Goal: Task Accomplishment & Management: Complete application form

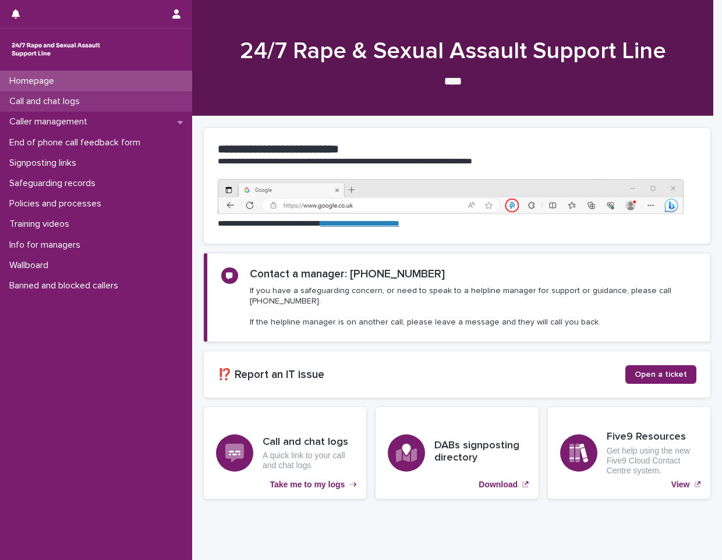
click at [65, 105] on p "Call and chat logs" at bounding box center [47, 101] width 84 height 11
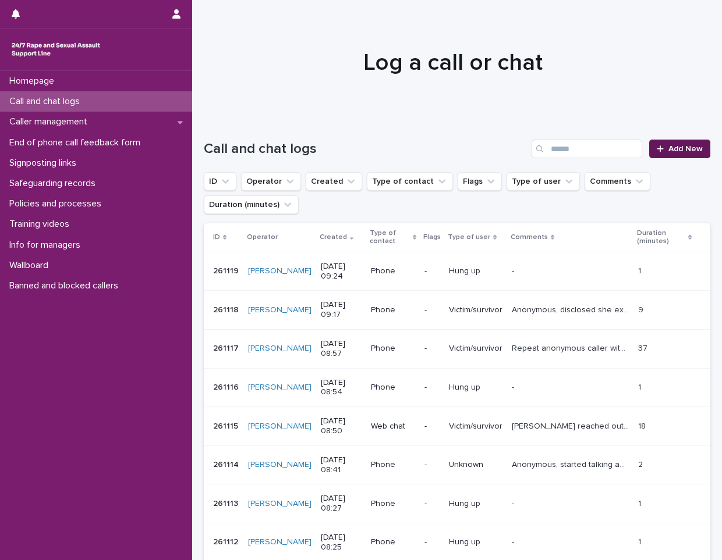
click at [673, 157] on link "Add New" at bounding box center [679, 149] width 61 height 19
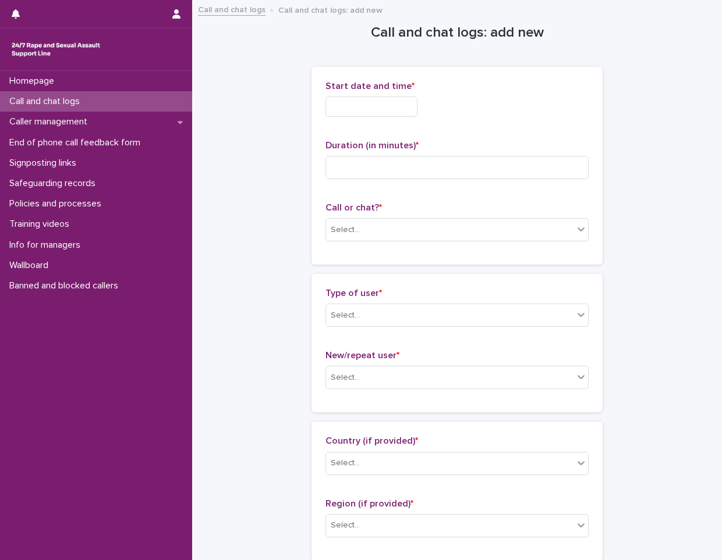
click at [385, 98] on input "text" at bounding box center [371, 107] width 92 height 20
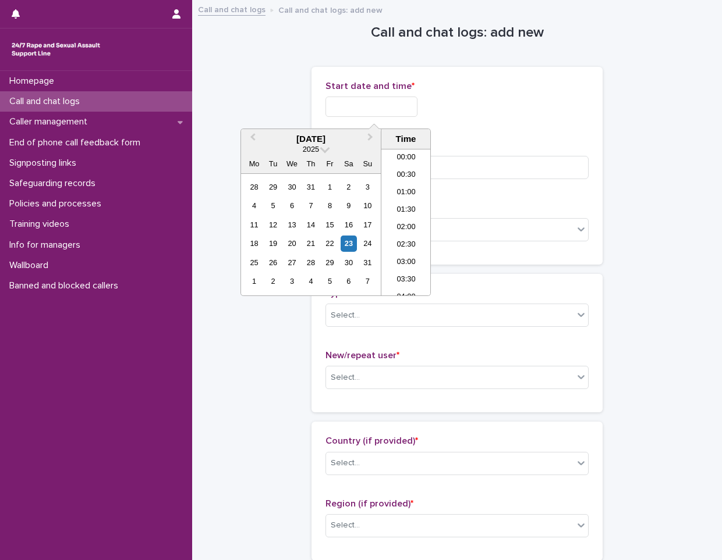
scroll to position [268, 0]
click at [392, 212] on li "09:00" at bounding box center [405, 204] width 49 height 17
click at [379, 108] on input "**********" at bounding box center [371, 107] width 92 height 20
type input "**********"
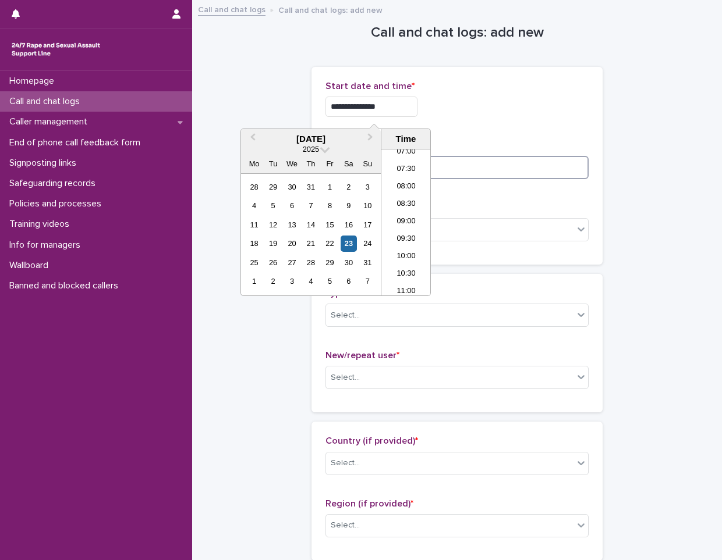
click at [460, 167] on input at bounding box center [456, 167] width 263 height 23
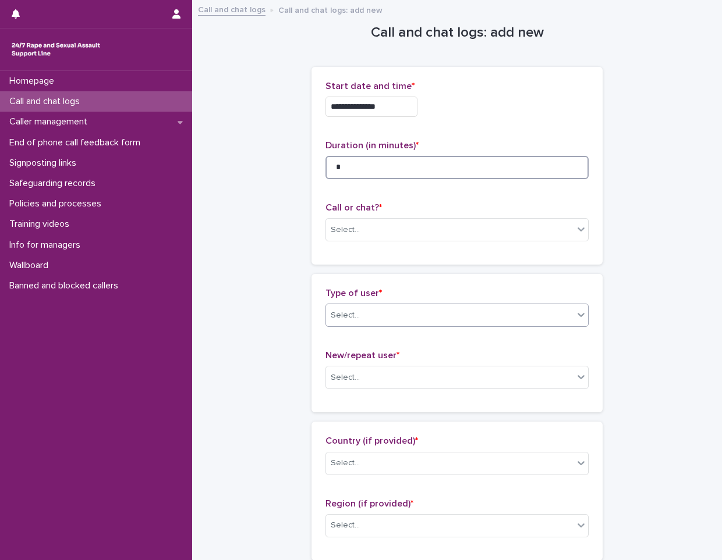
type input "*"
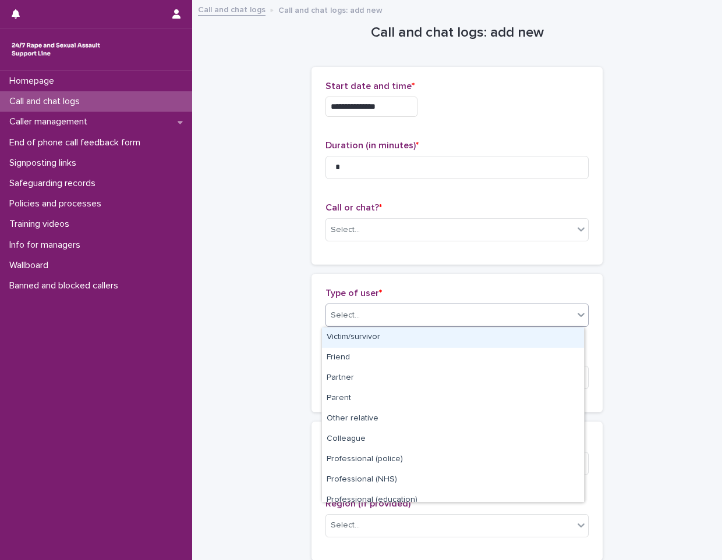
click at [377, 307] on div "Select..." at bounding box center [449, 315] width 247 height 19
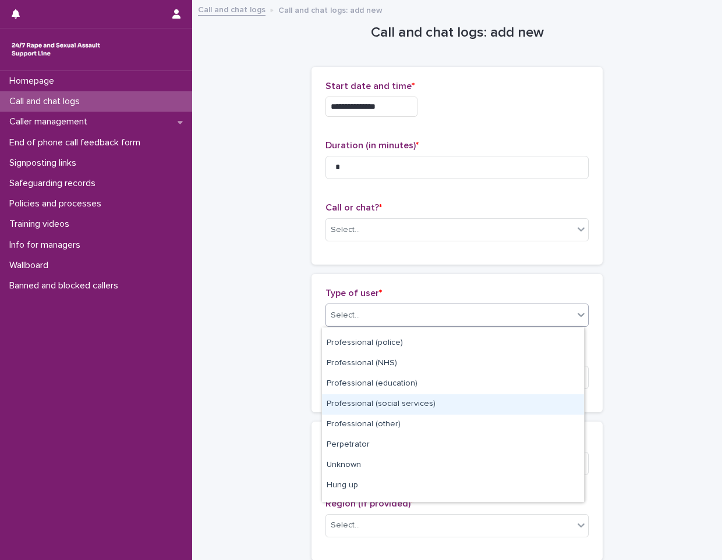
scroll to position [131, 0]
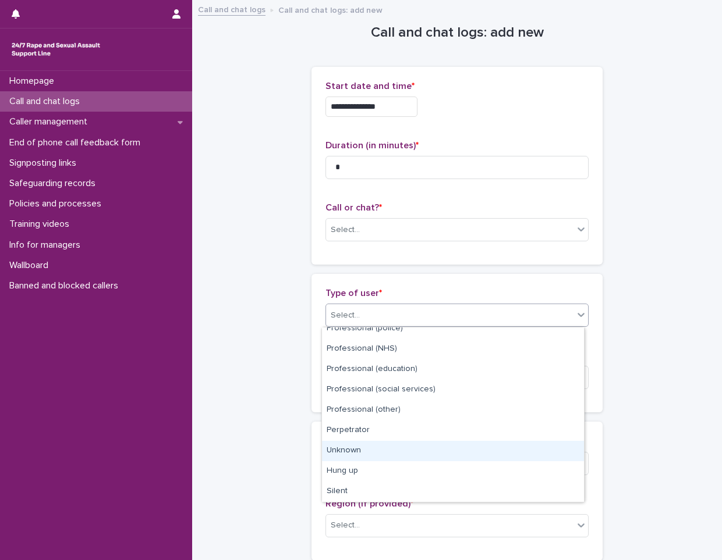
click at [371, 455] on div "Unknown" at bounding box center [453, 451] width 262 height 20
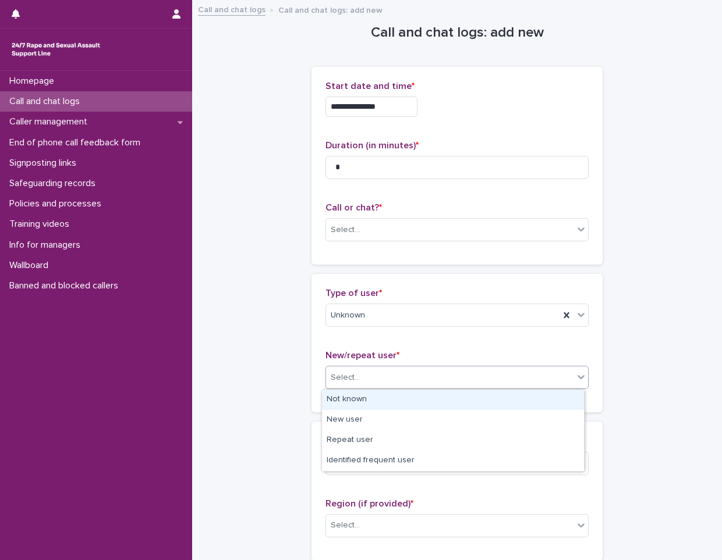
click at [416, 386] on div "Select..." at bounding box center [449, 377] width 247 height 19
click at [416, 405] on div "Not known" at bounding box center [453, 400] width 262 height 20
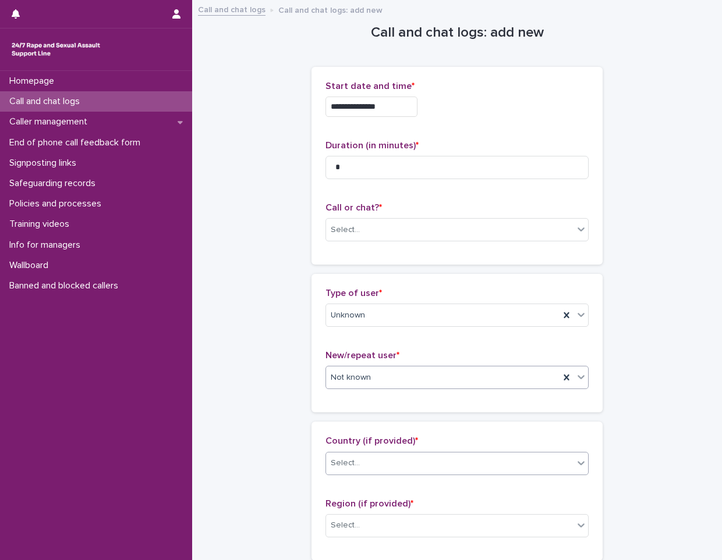
click at [400, 459] on div "Select..." at bounding box center [449, 463] width 247 height 19
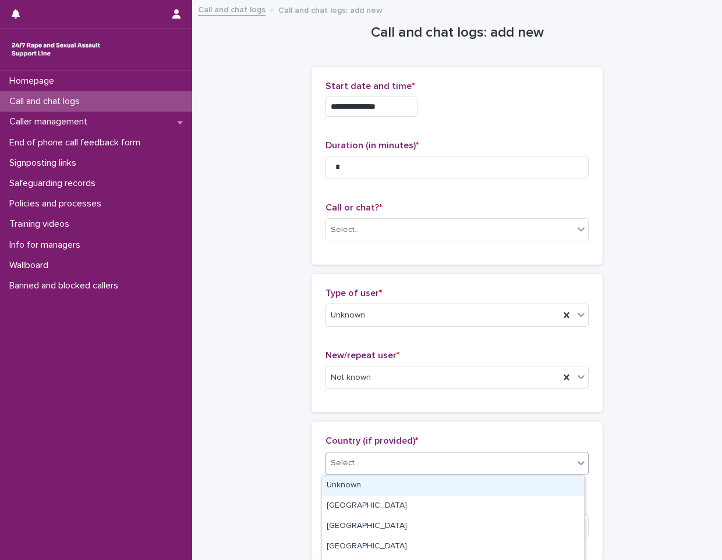
click at [402, 480] on div "Unknown" at bounding box center [453, 486] width 262 height 20
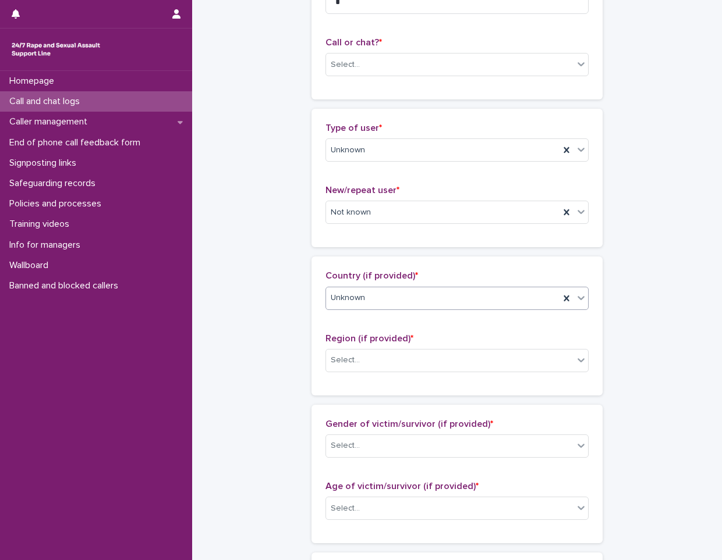
scroll to position [175, 0]
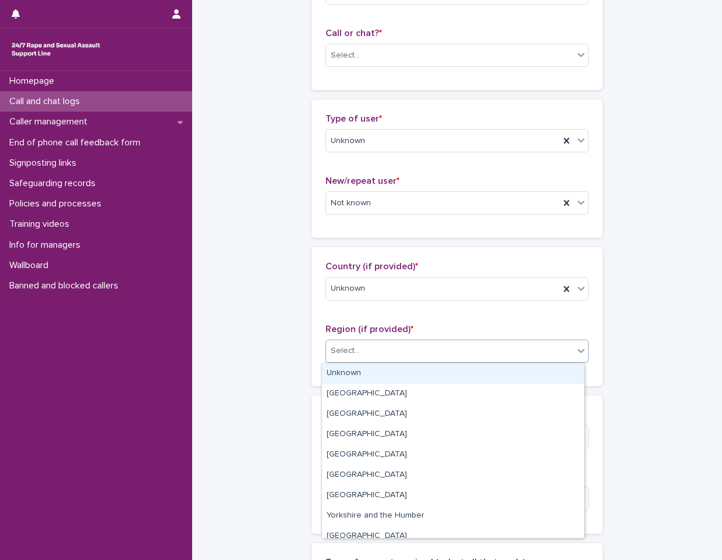
click at [382, 361] on div "Select..." at bounding box center [449, 351] width 247 height 19
click at [380, 369] on div "Unknown" at bounding box center [453, 374] width 262 height 20
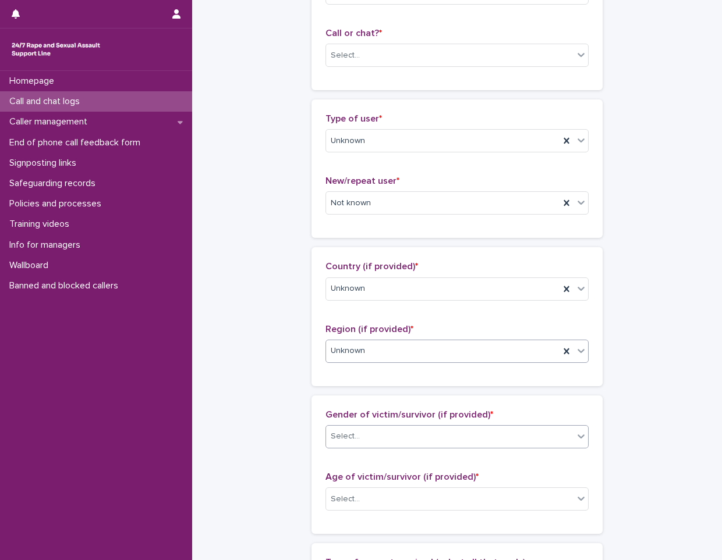
click at [384, 427] on div "Select..." at bounding box center [449, 436] width 247 height 19
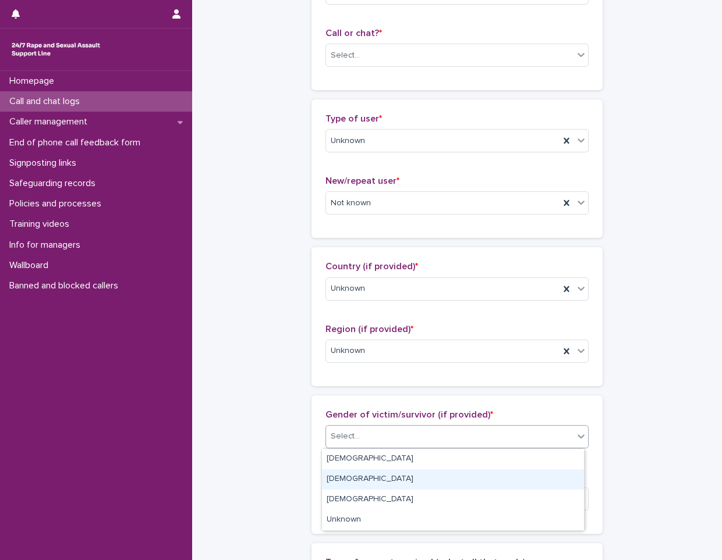
drag, startPoint x: 379, startPoint y: 469, endPoint x: 377, endPoint y: 477, distance: 8.5
click at [377, 477] on div "[DEMOGRAPHIC_DATA]" at bounding box center [453, 480] width 262 height 20
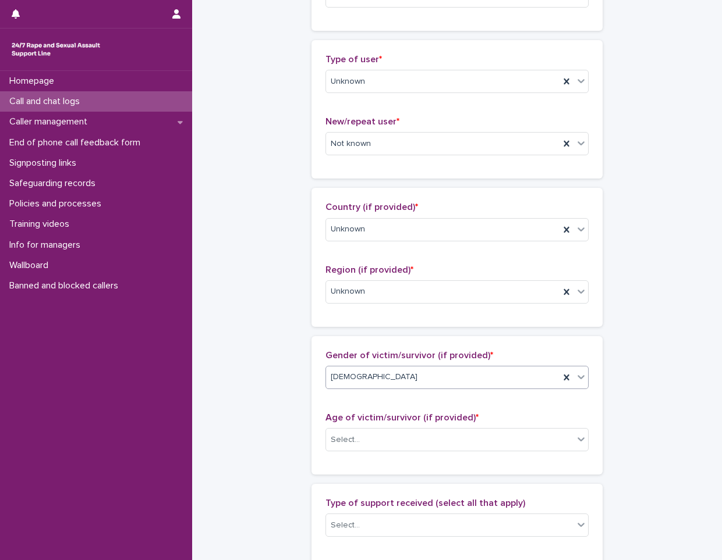
scroll to position [291, 0]
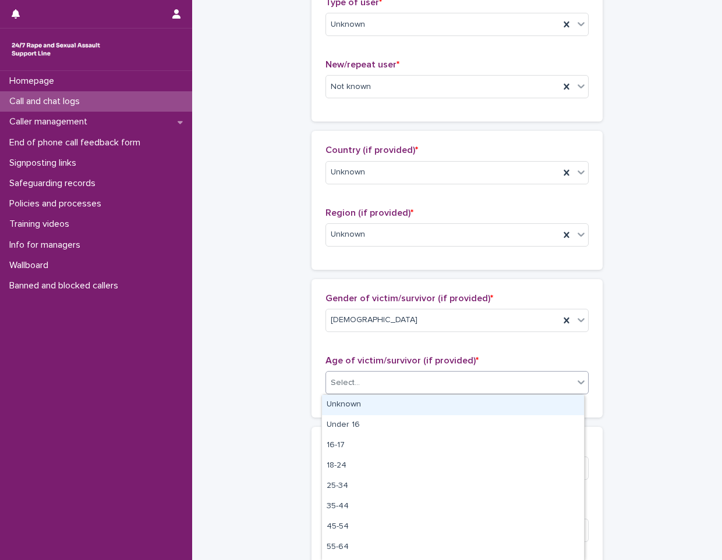
click at [343, 378] on div "Select..." at bounding box center [345, 383] width 29 height 12
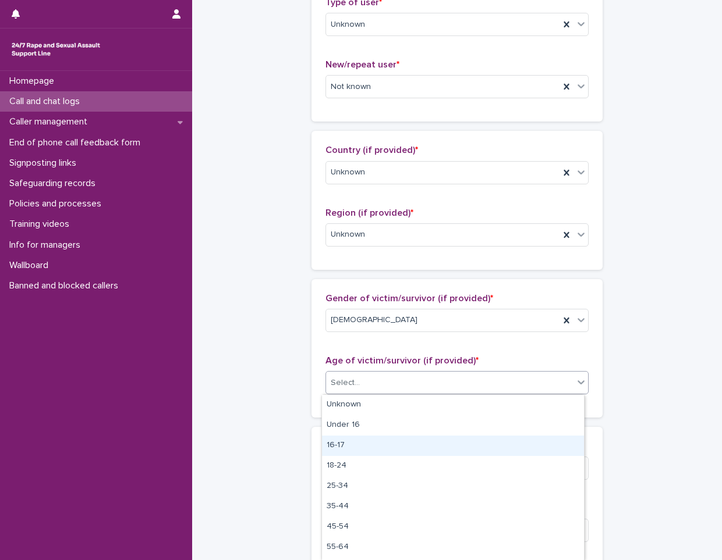
click at [364, 440] on div "16-17" at bounding box center [453, 446] width 262 height 20
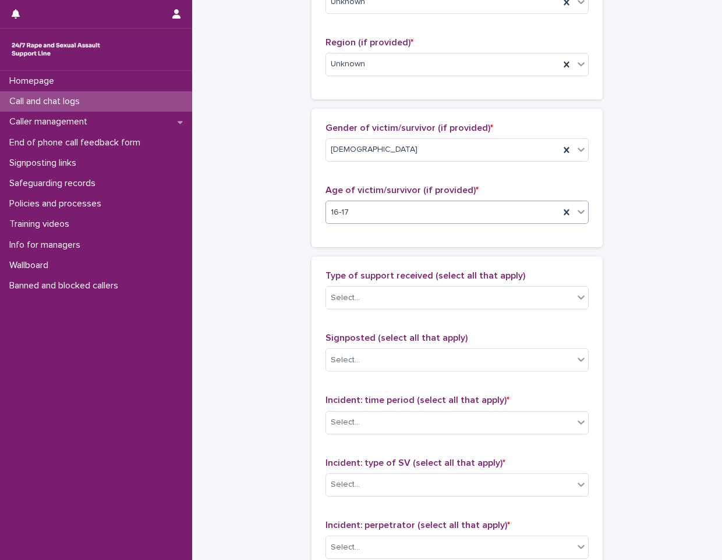
scroll to position [466, 0]
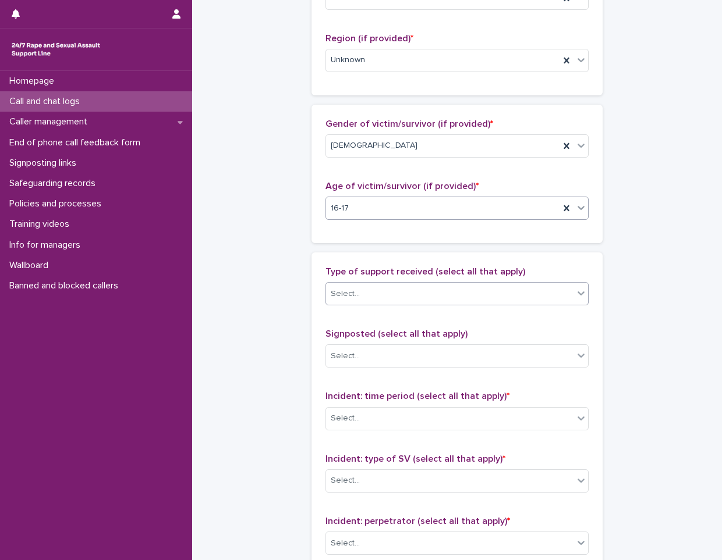
click at [352, 300] on div "Select..." at bounding box center [345, 294] width 29 height 12
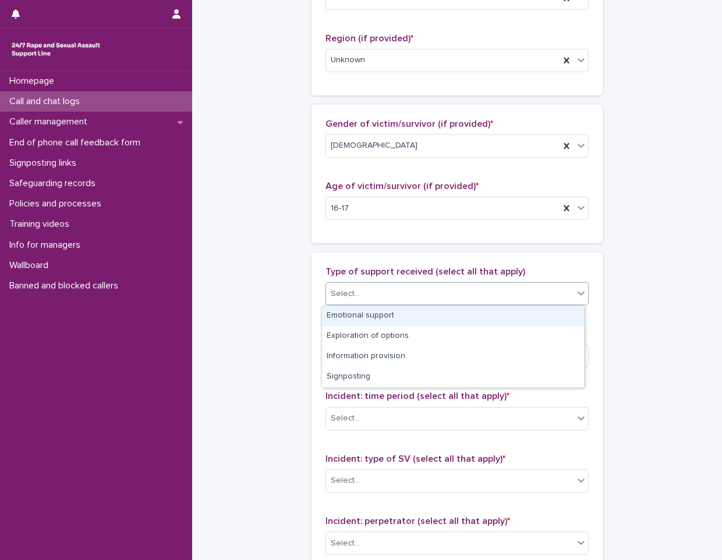
click at [384, 324] on div "Emotional support" at bounding box center [453, 316] width 262 height 20
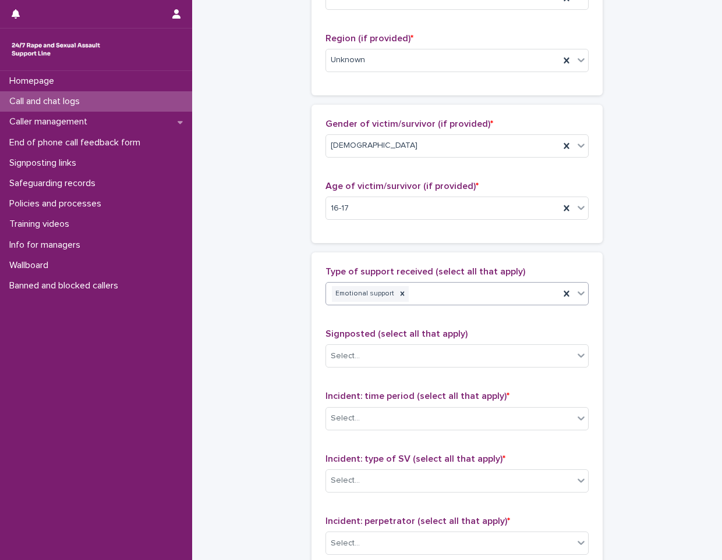
scroll to position [582, 0]
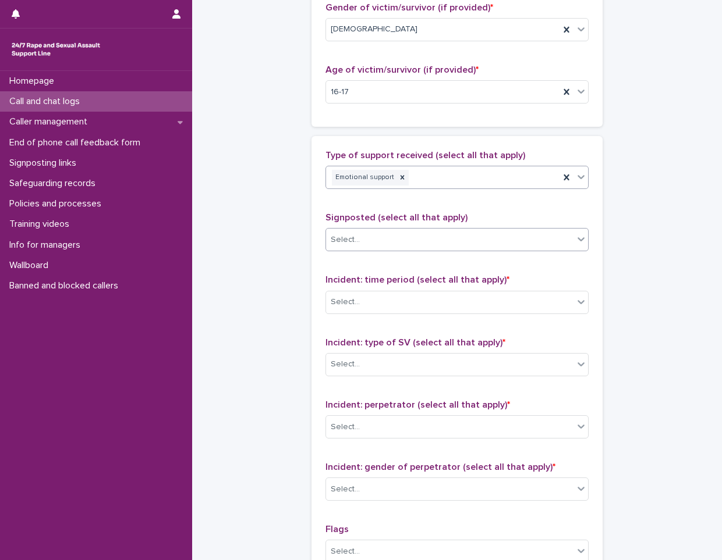
click at [343, 248] on div "Select..." at bounding box center [449, 239] width 247 height 19
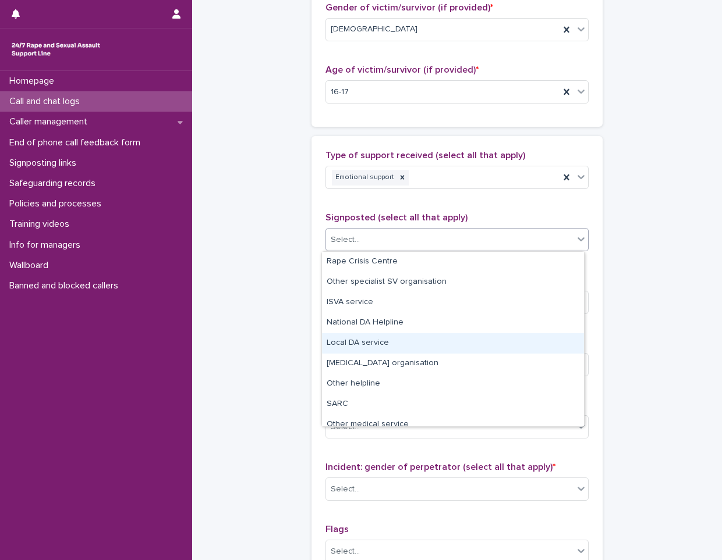
scroll to position [70, 0]
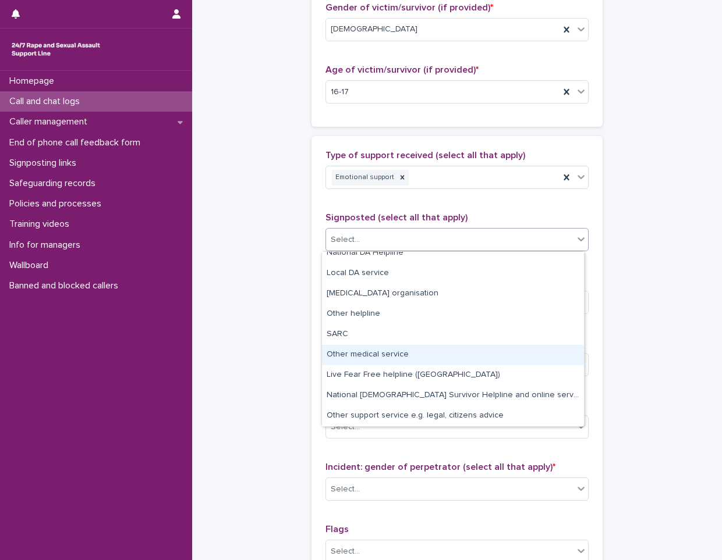
click at [439, 361] on div "Other medical service" at bounding box center [453, 355] width 262 height 20
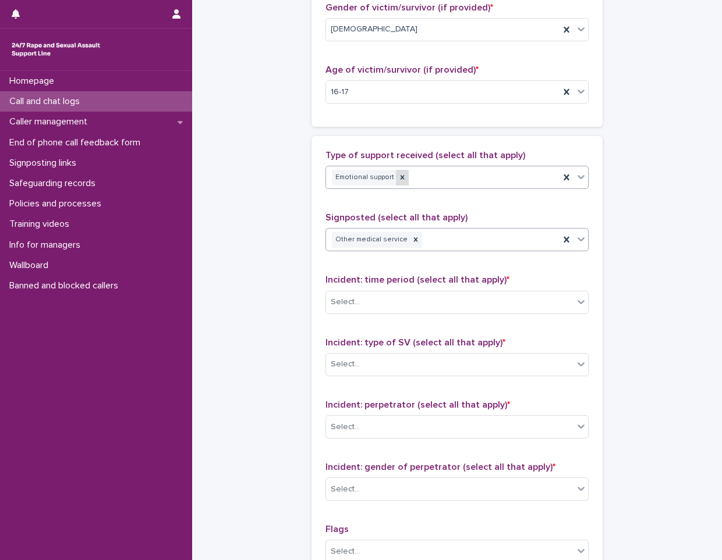
click at [396, 185] on div at bounding box center [402, 178] width 13 height 16
click at [398, 180] on div "Select..." at bounding box center [449, 177] width 247 height 19
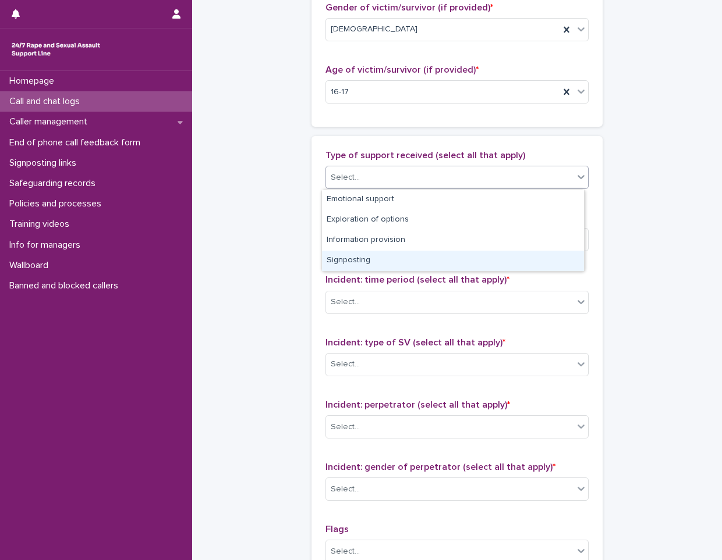
click at [388, 256] on div "Signposting" at bounding box center [453, 261] width 262 height 20
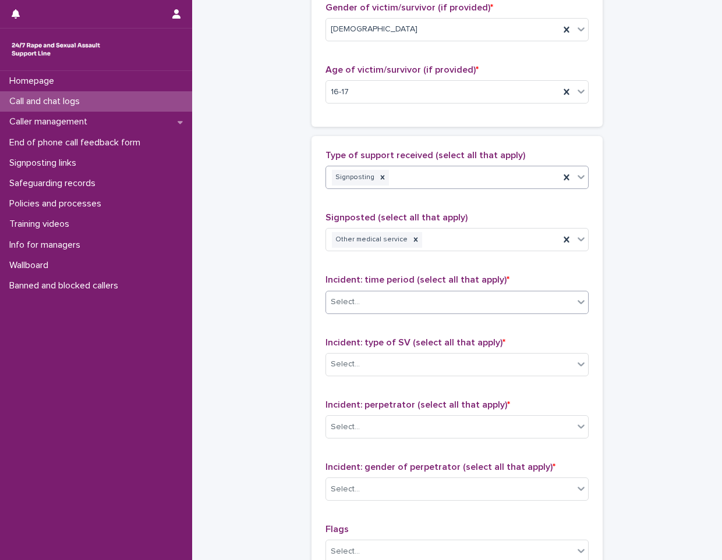
click at [378, 306] on div "Select..." at bounding box center [449, 302] width 247 height 19
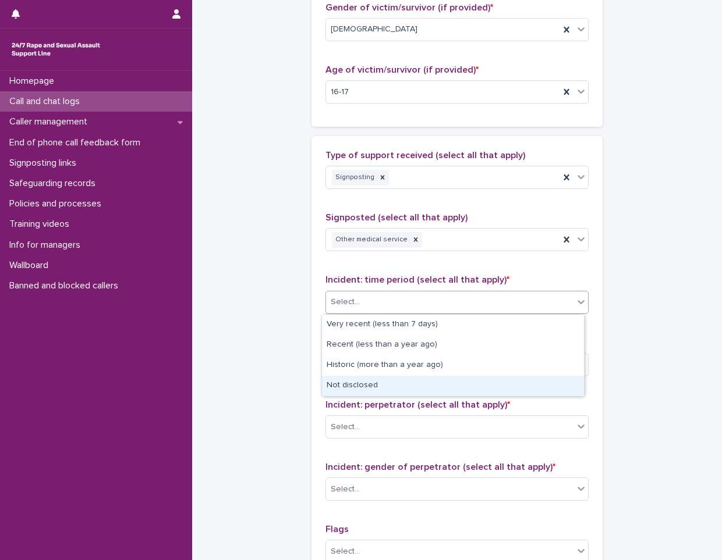
click at [378, 379] on div "Not disclosed" at bounding box center [453, 386] width 262 height 20
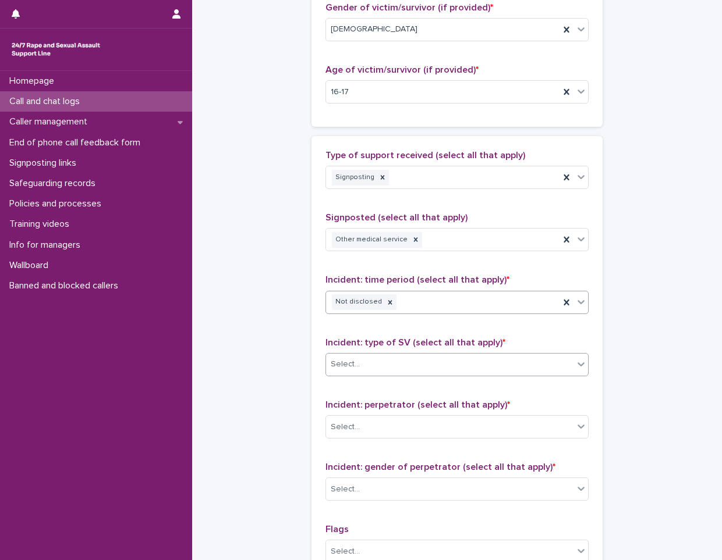
click at [378, 372] on div "Select..." at bounding box center [449, 364] width 247 height 19
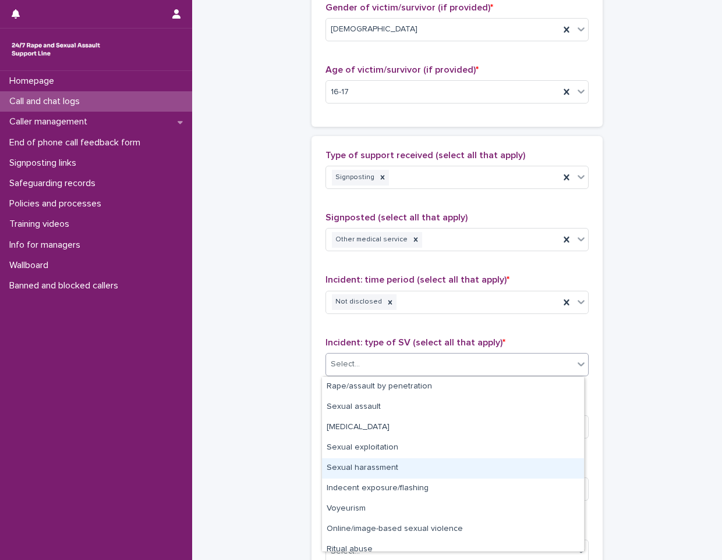
scroll to position [29, 0]
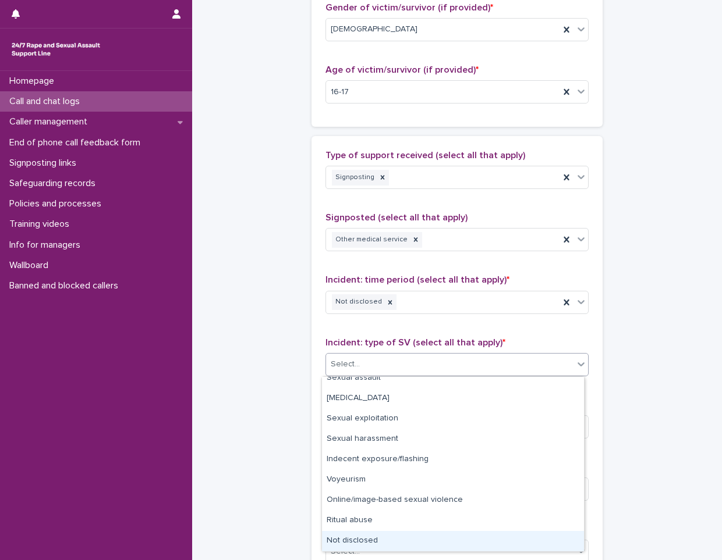
click at [384, 542] on div "Not disclosed" at bounding box center [453, 541] width 262 height 20
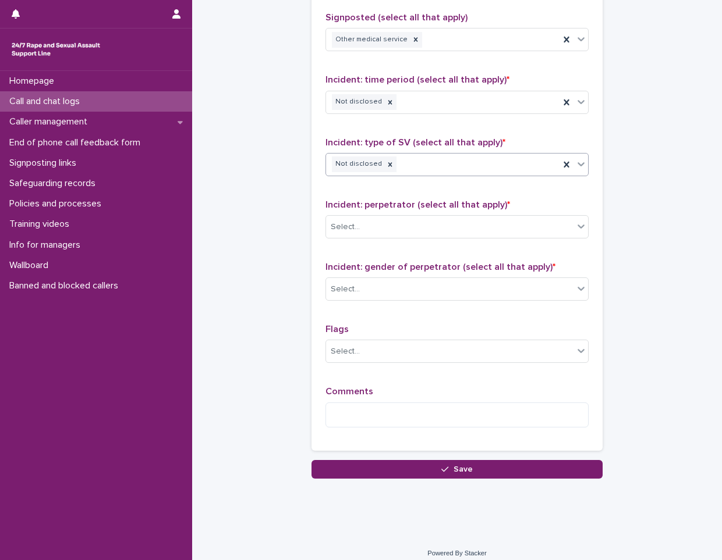
scroll to position [792, 0]
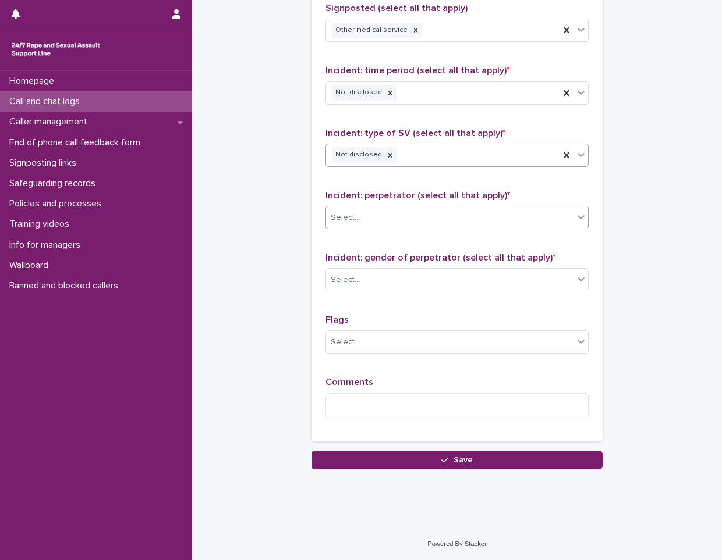
click at [410, 212] on div "Select..." at bounding box center [449, 217] width 247 height 19
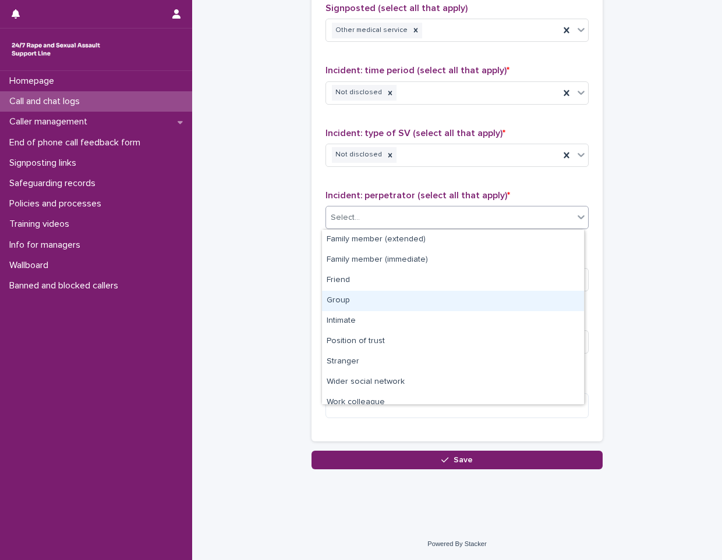
scroll to position [49, 0]
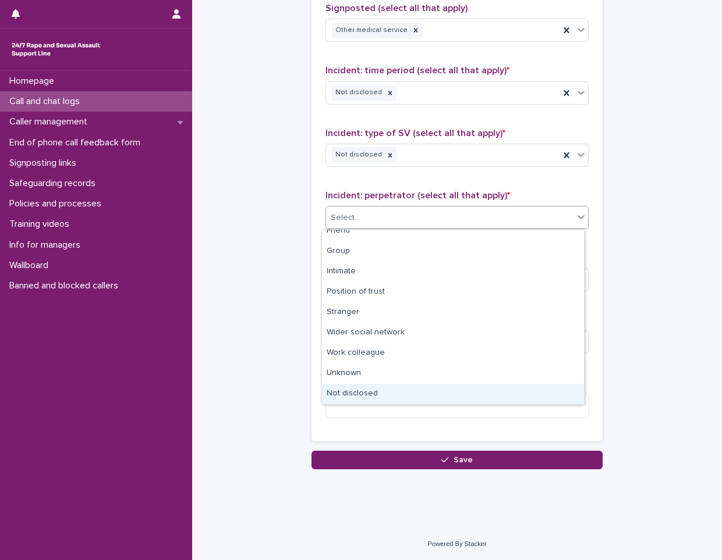
click at [383, 392] on div "Not disclosed" at bounding box center [453, 394] width 262 height 20
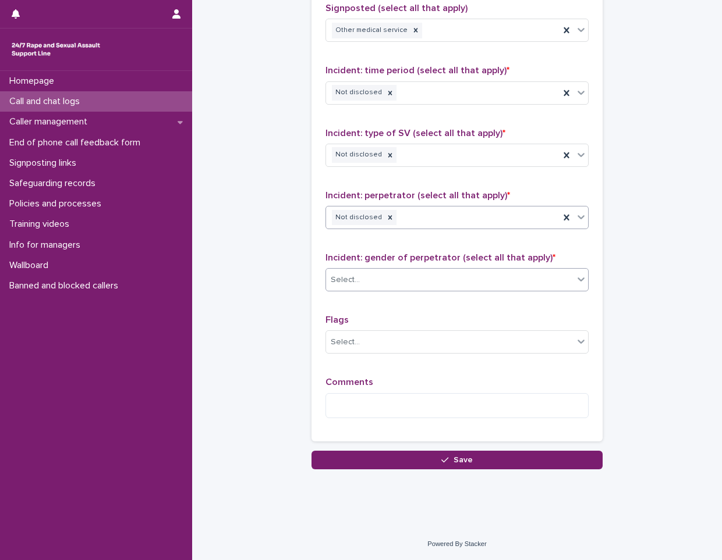
click at [406, 282] on div "Select..." at bounding box center [449, 280] width 247 height 19
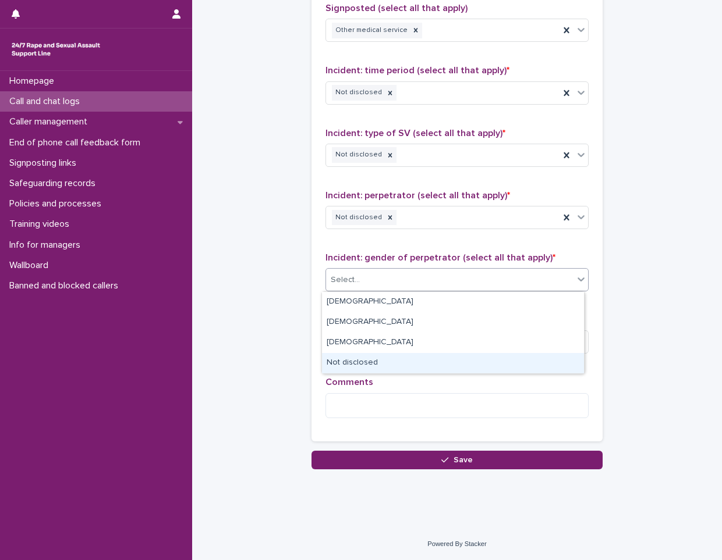
click at [405, 366] on div "Not disclosed" at bounding box center [453, 363] width 262 height 20
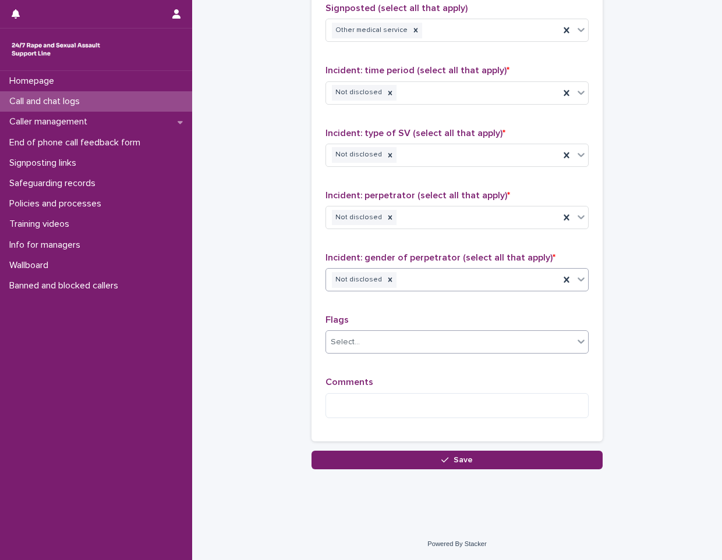
click at [398, 350] on div "Select..." at bounding box center [449, 342] width 247 height 19
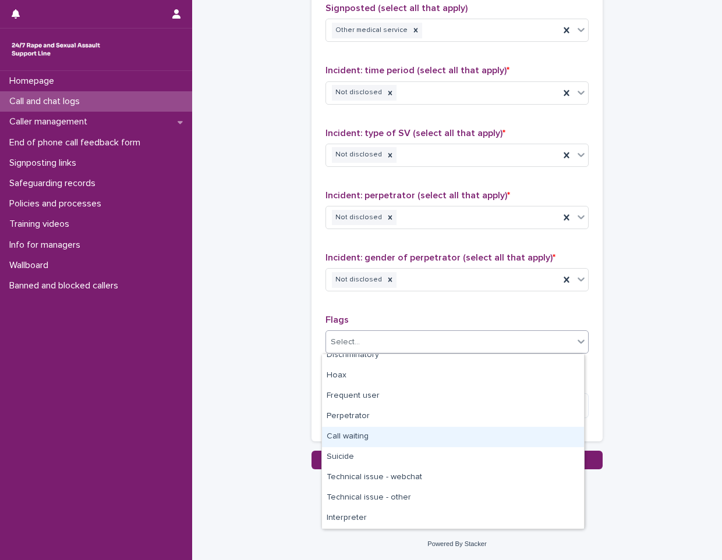
scroll to position [12, 0]
click at [404, 444] on div "Hoax" at bounding box center [453, 434] width 262 height 20
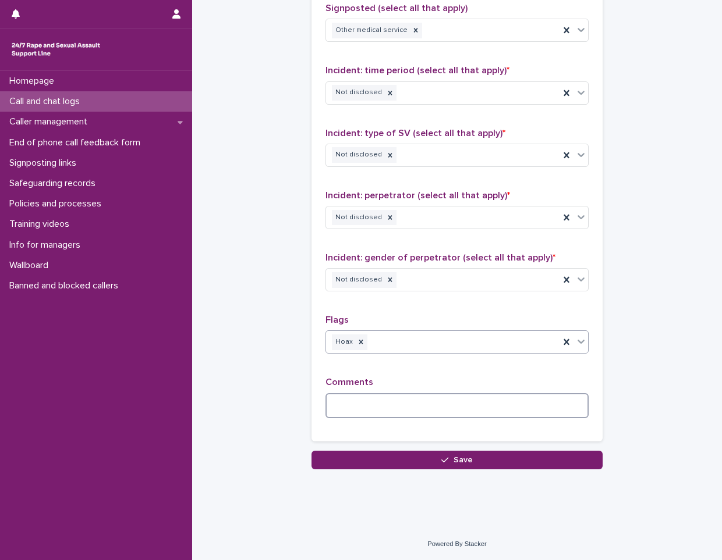
click at [378, 410] on textarea at bounding box center [456, 405] width 263 height 25
type textarea "*"
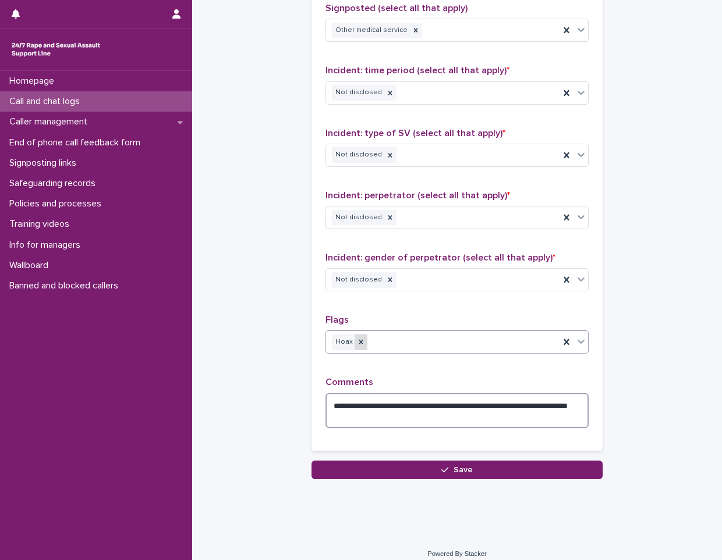
click at [357, 342] on icon at bounding box center [361, 342] width 8 height 8
click at [509, 407] on textarea "**********" at bounding box center [456, 410] width 263 height 35
click at [436, 428] on div "**********" at bounding box center [456, 407] width 263 height 60
click at [444, 424] on textarea "**********" at bounding box center [456, 410] width 263 height 35
type textarea "**********"
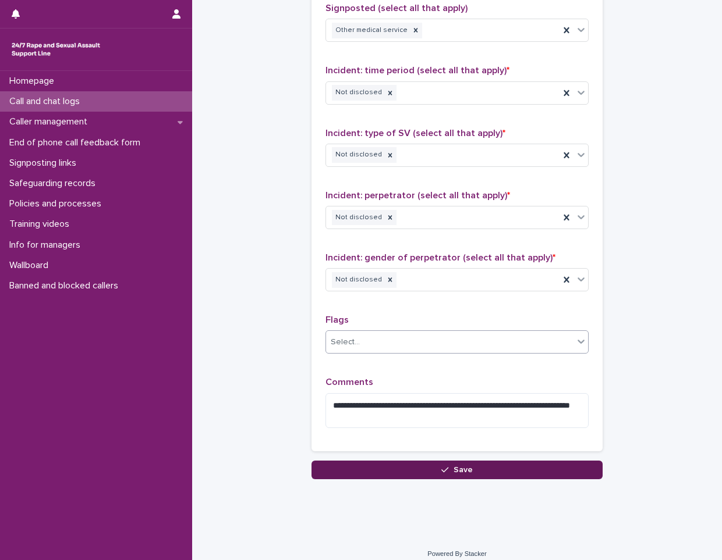
click at [464, 464] on button "Save" at bounding box center [456, 470] width 291 height 19
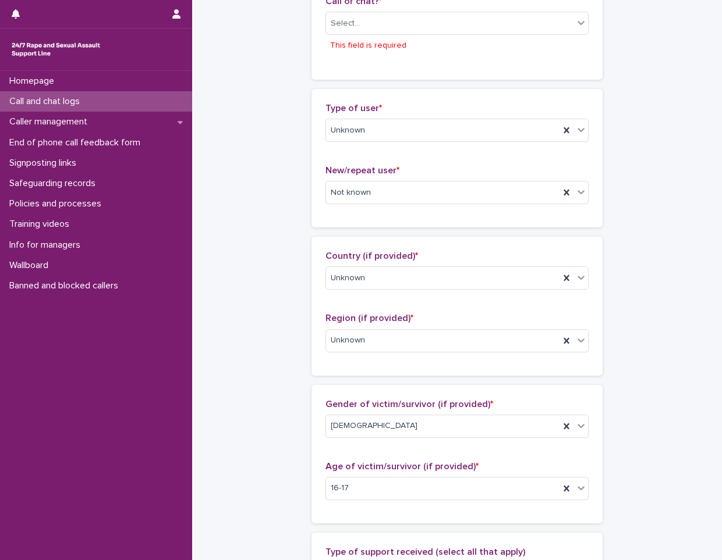
scroll to position [211, 0]
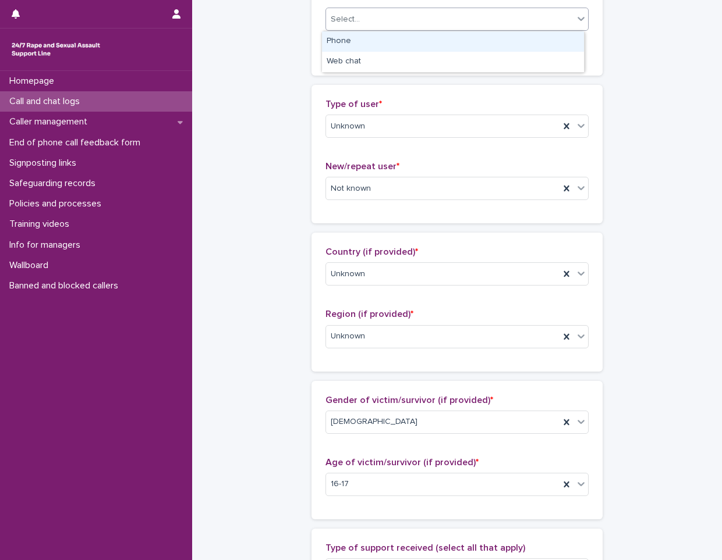
click at [398, 23] on div "Select..." at bounding box center [449, 19] width 247 height 19
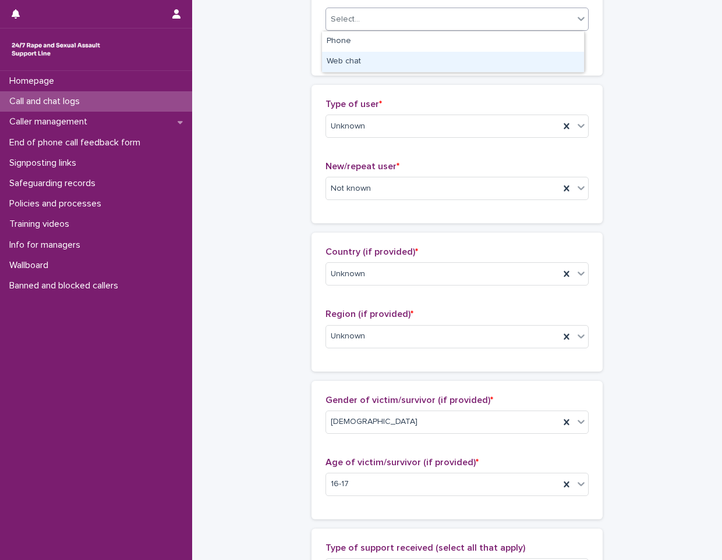
click at [392, 65] on div "Web chat" at bounding box center [453, 62] width 262 height 20
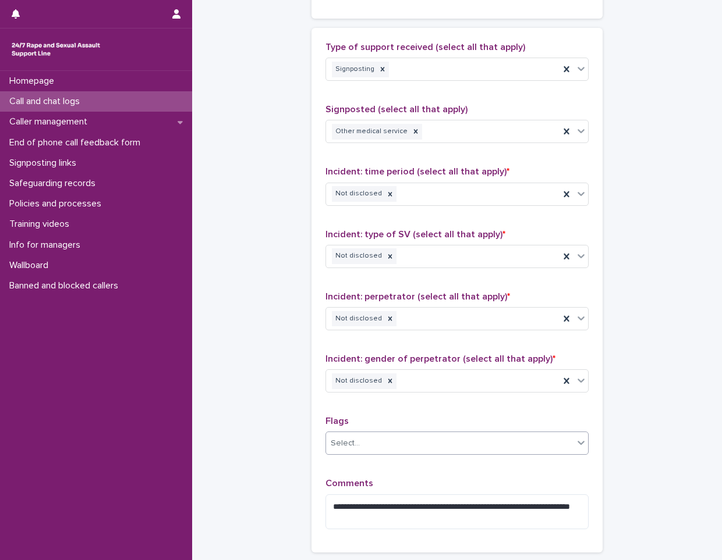
scroll to position [801, 0]
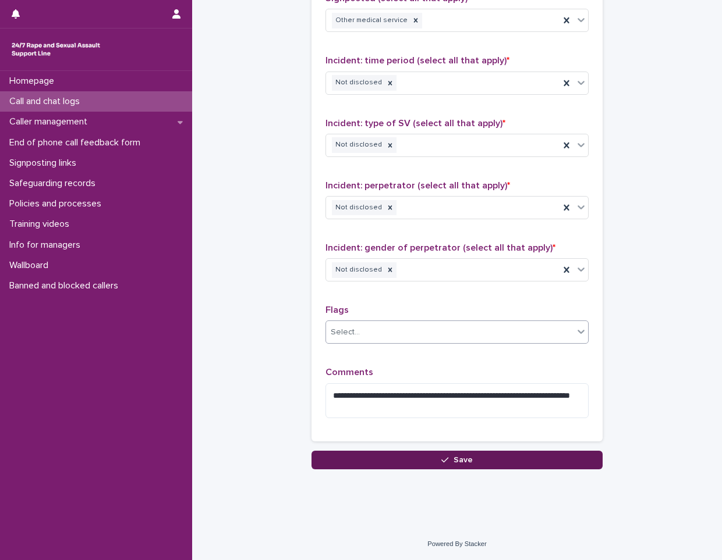
click at [489, 453] on button "Save" at bounding box center [456, 460] width 291 height 19
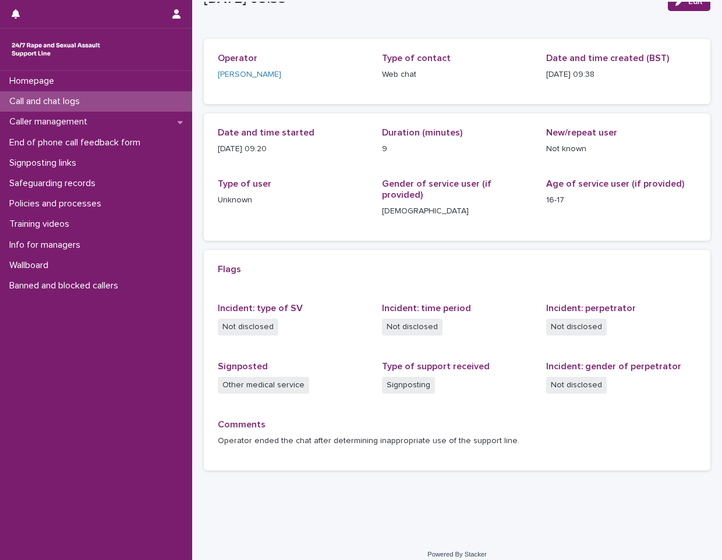
scroll to position [58, 0]
